Goal: Find specific page/section: Find specific page/section

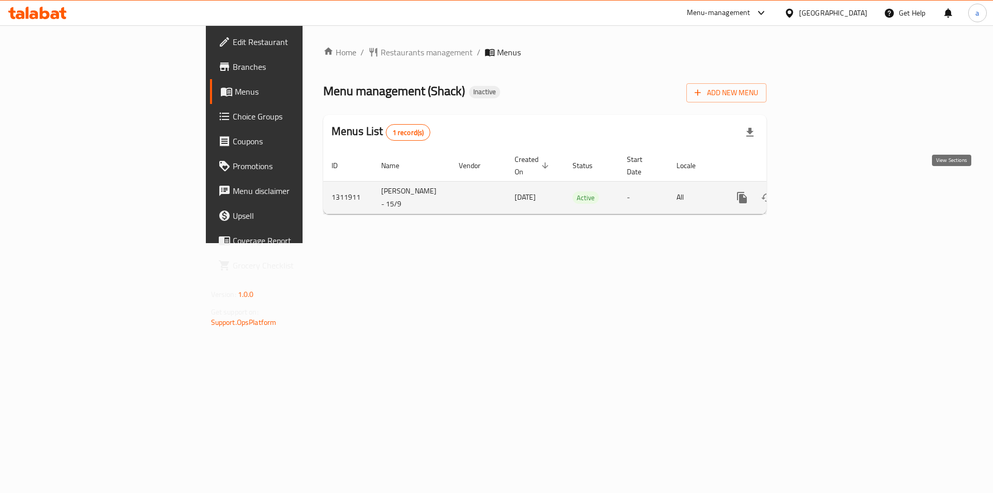
click at [823, 191] on icon "enhanced table" at bounding box center [816, 197] width 12 height 12
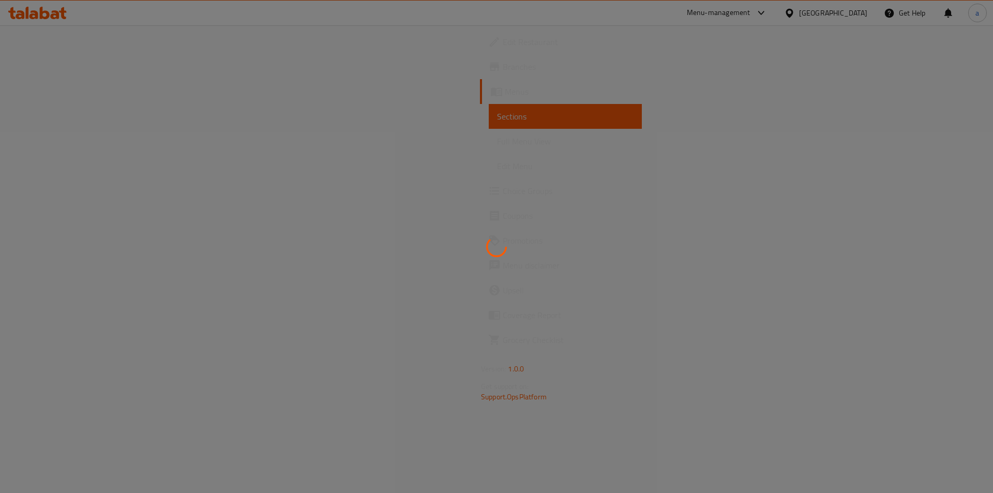
click at [79, 147] on div at bounding box center [496, 246] width 993 height 493
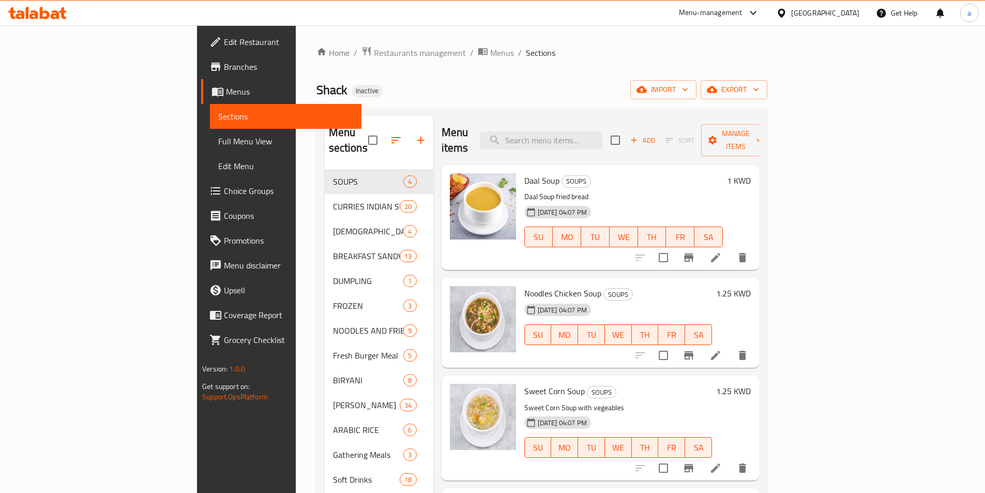
click at [218, 147] on span "Full Menu View" at bounding box center [285, 141] width 135 height 12
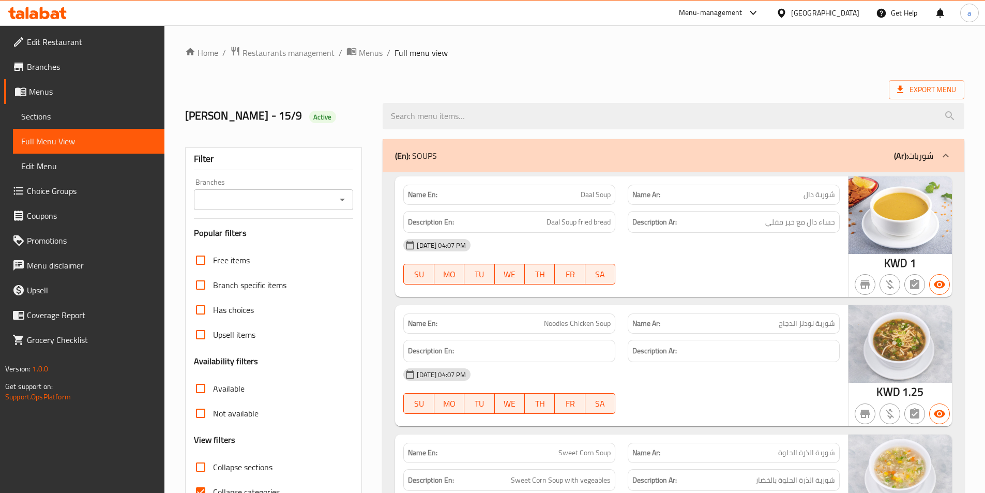
drag, startPoint x: 366, startPoint y: 255, endPoint x: 361, endPoint y: 251, distance: 5.8
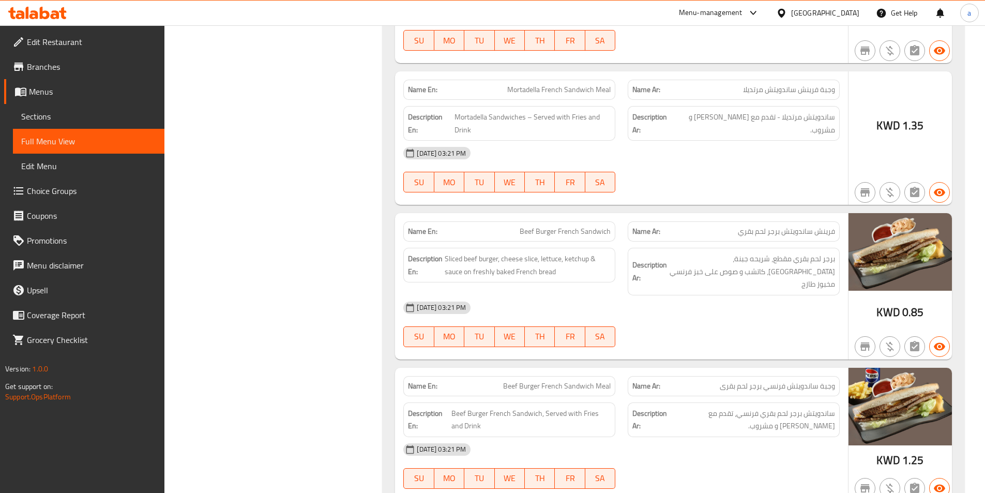
click at [49, 14] on icon at bounding box center [45, 13] width 10 height 12
